Goal: Information Seeking & Learning: Understand process/instructions

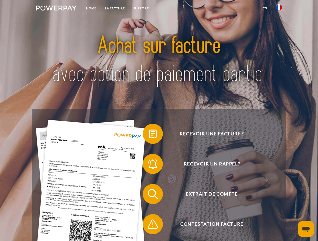
click at [56, 9] on img at bounding box center [56, 8] width 40 height 5
click at [279, 9] on img at bounding box center [279, 7] width 6 height 6
click at [265, 8] on link "CG" at bounding box center [264, 8] width 13 height 9
click at [149, 135] on span at bounding box center [145, 133] width 25 height 25
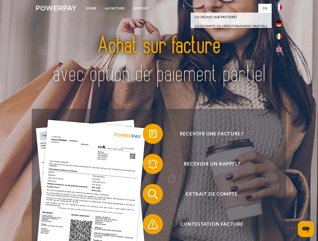
click at [149, 165] on span at bounding box center [145, 164] width 25 height 25
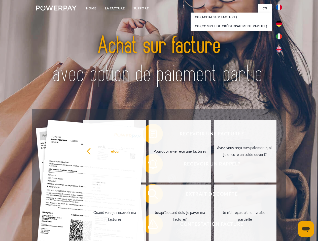
click at [149, 195] on link "Jusqu'à quand dois-je payer ma facture?" at bounding box center [179, 216] width 63 height 63
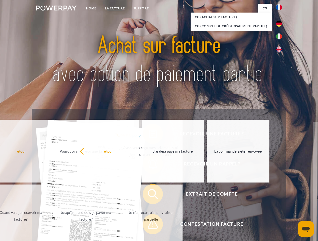
click at [149, 226] on span at bounding box center [145, 224] width 25 height 25
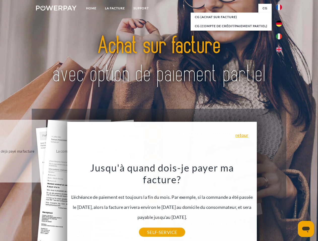
click at [306, 229] on icon "Ouvrir la fenêtre de messagerie" at bounding box center [306, 230] width 8 height 6
